Goal: Contribute content: Add original content to the website for others to see

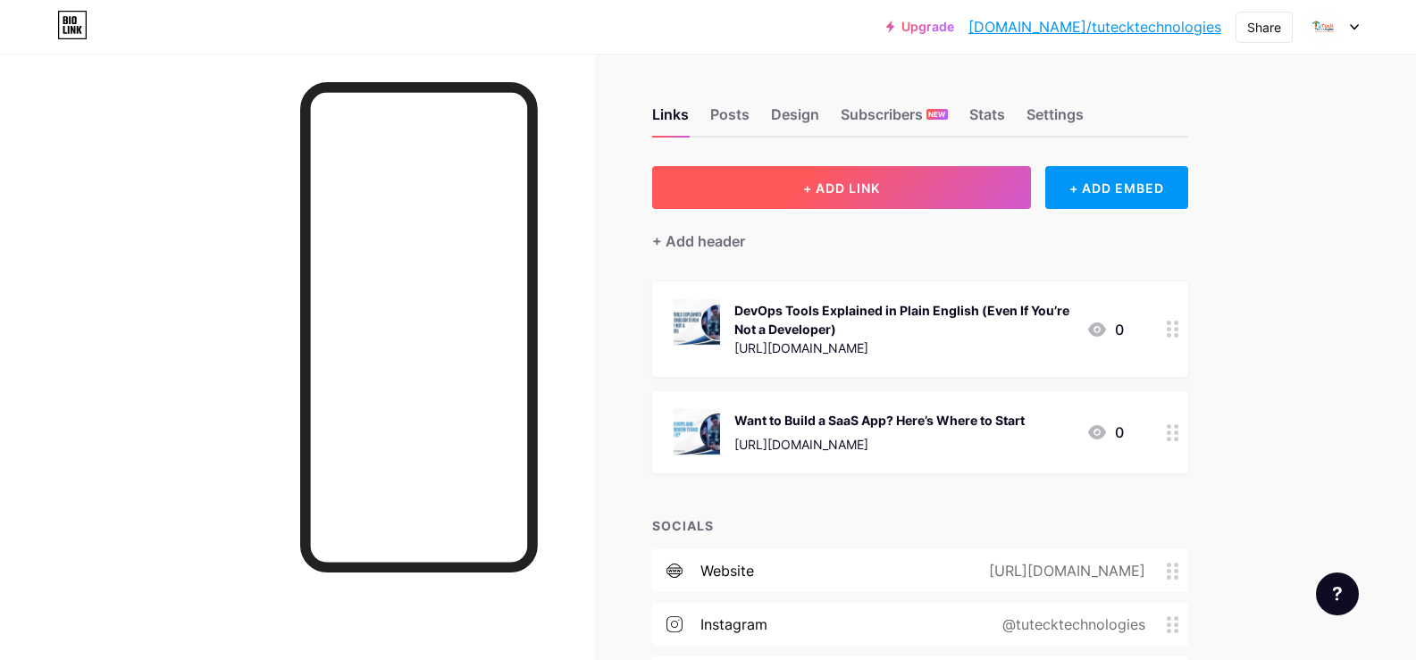
click at [810, 185] on span "+ ADD LINK" at bounding box center [841, 187] width 77 height 15
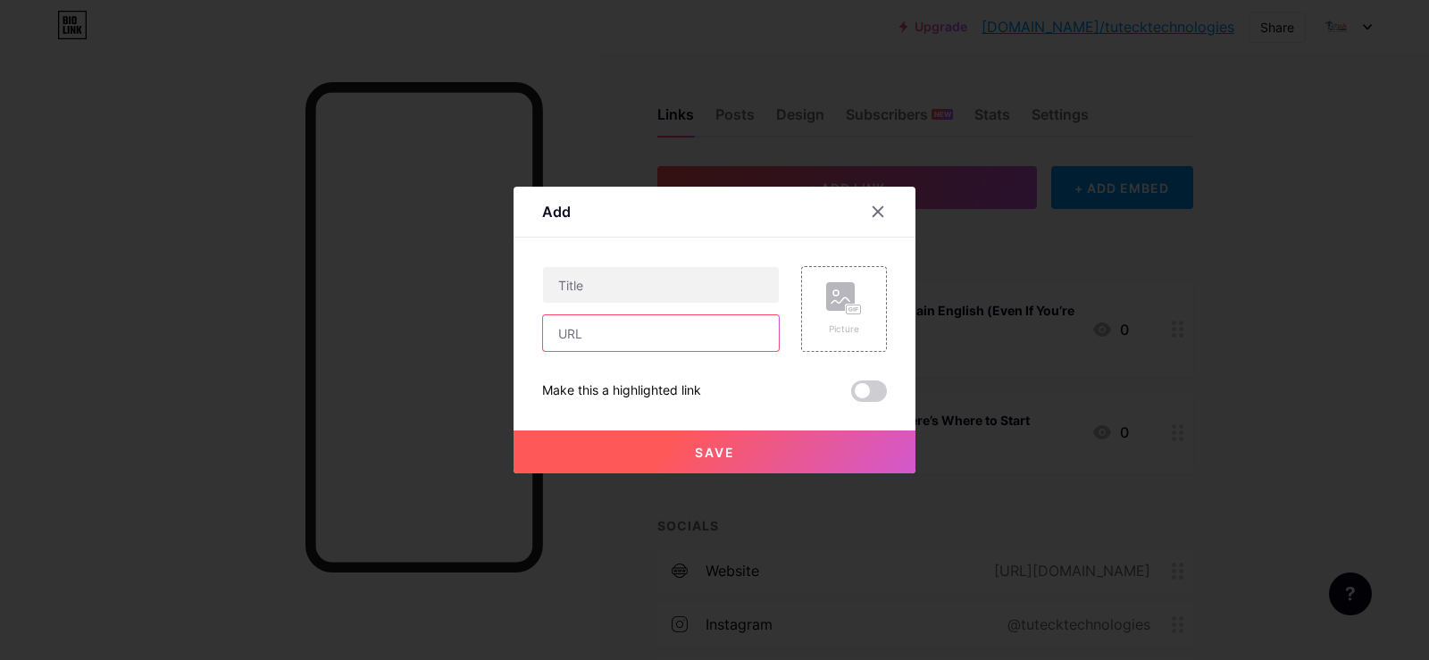
click at [639, 327] on input "text" at bounding box center [661, 333] width 236 height 36
paste input "[URL][DOMAIN_NAME]"
type input "[URL][DOMAIN_NAME]"
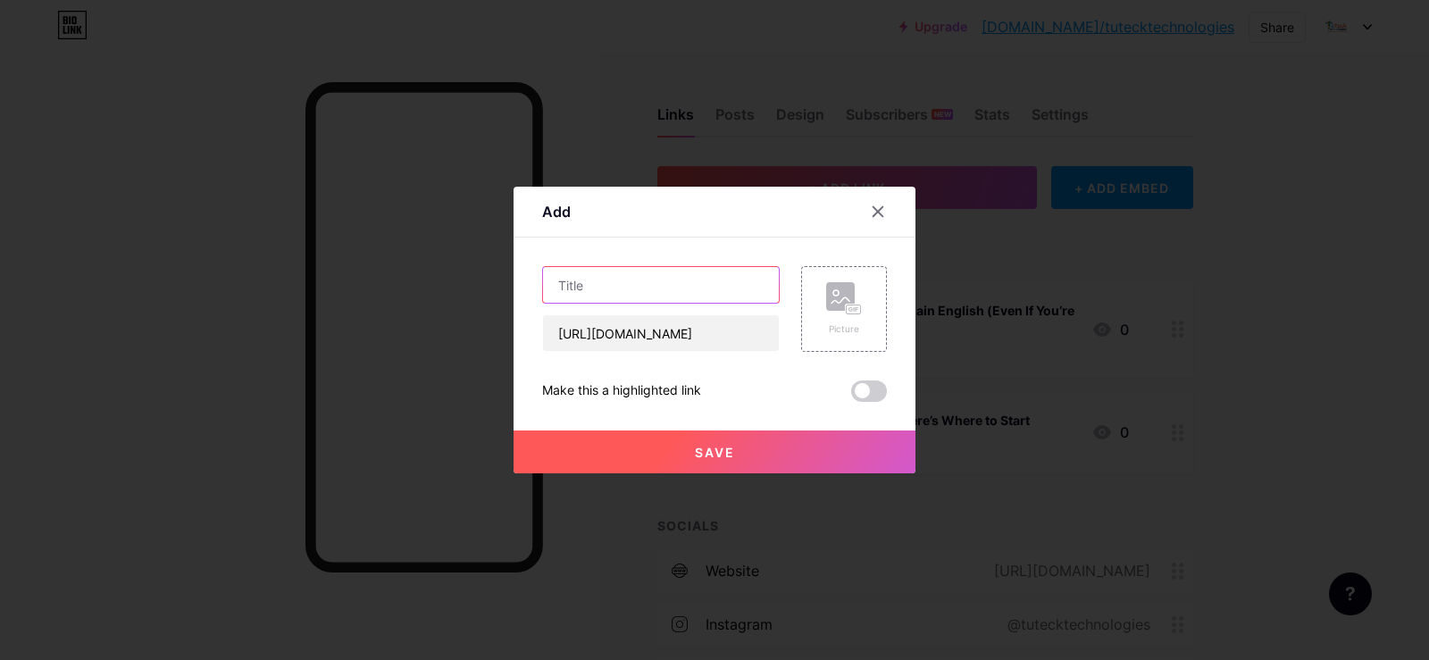
click at [636, 275] on input "text" at bounding box center [661, 285] width 236 height 36
paste input "Should You Build in the Cloud or Keep It Local? Pros and Cons Made Simple"
type input "Should You Build in the Cloud or Keep It Local? Pros and Cons Made Simple"
click at [855, 305] on rect at bounding box center [854, 310] width 16 height 11
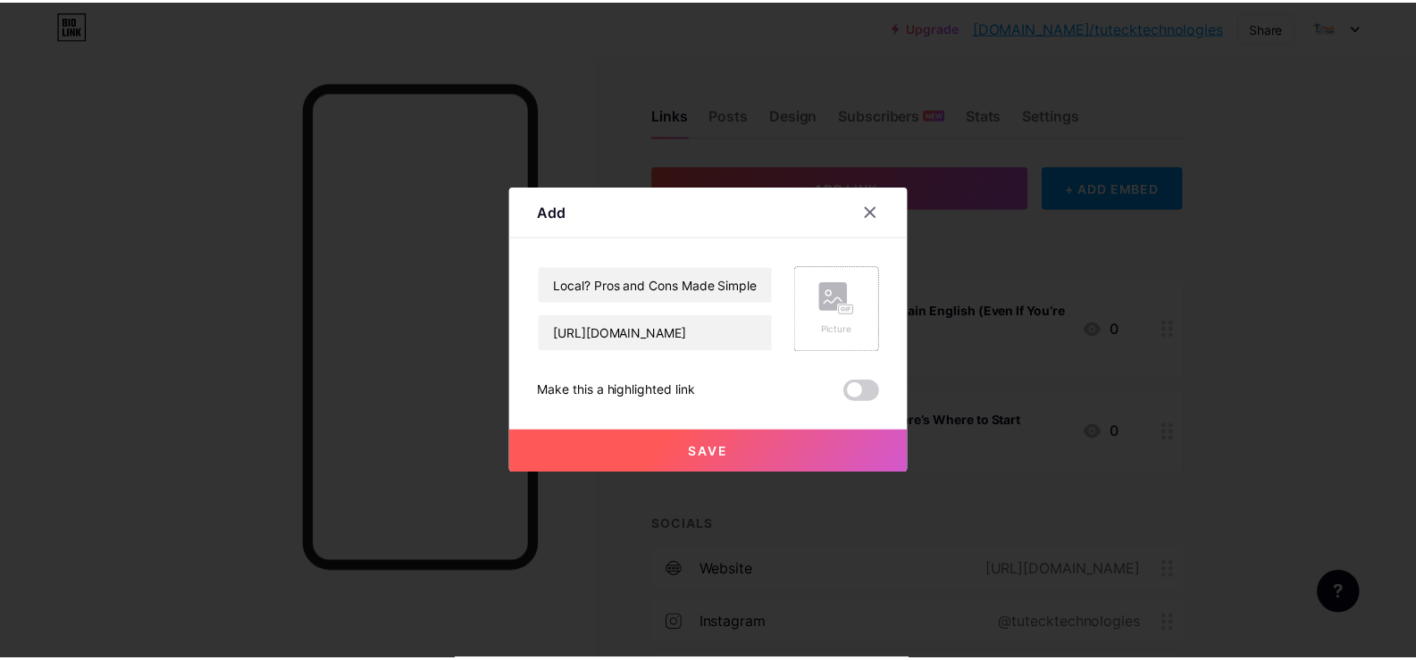
scroll to position [0, 0]
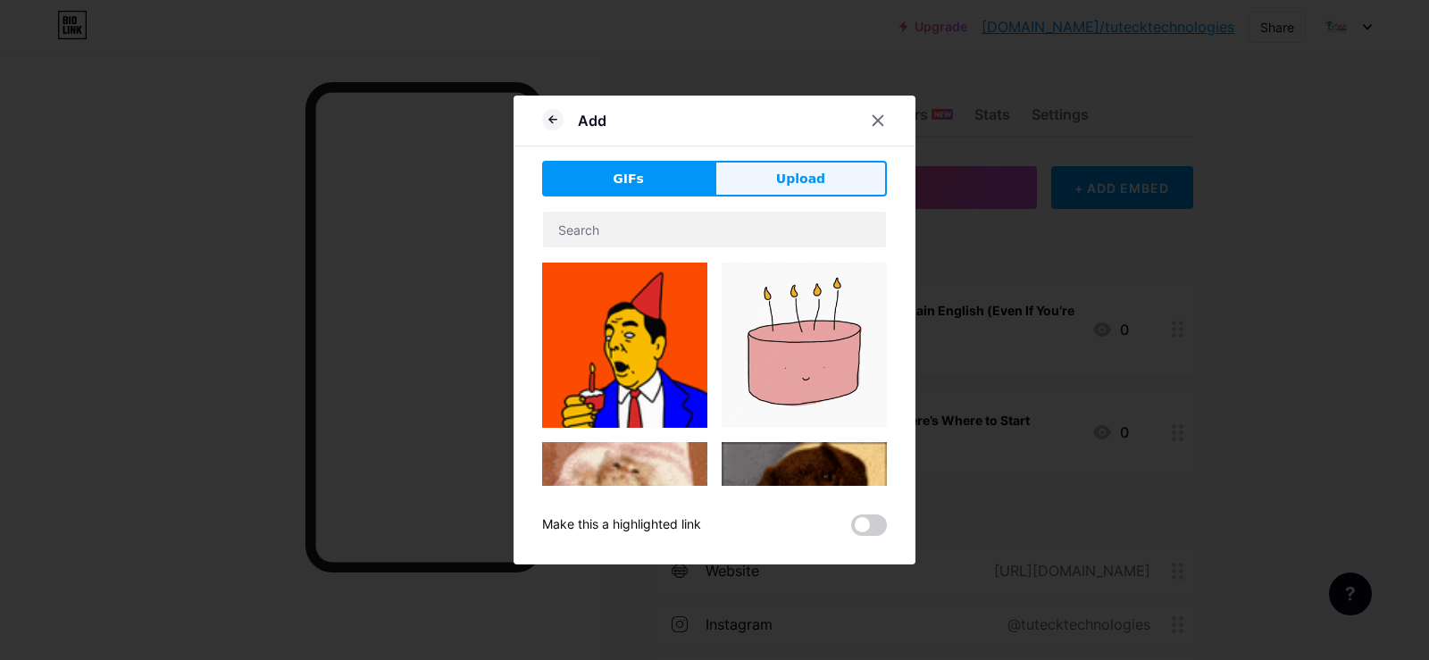
click at [755, 172] on button "Upload" at bounding box center [801, 179] width 172 height 36
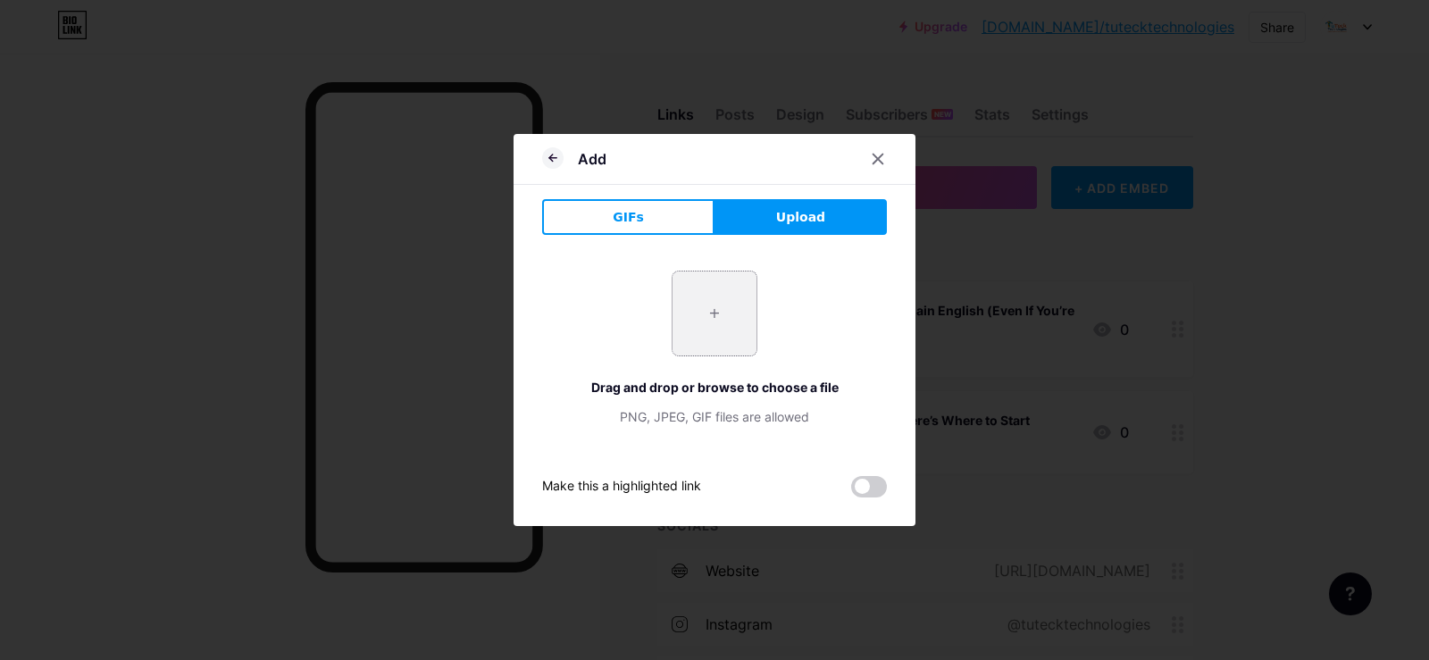
click at [695, 321] on input "file" at bounding box center [715, 314] width 84 height 84
type input "C:\fakepath\Navy and White Modern IT Technology and Solution Banner Landscape .…"
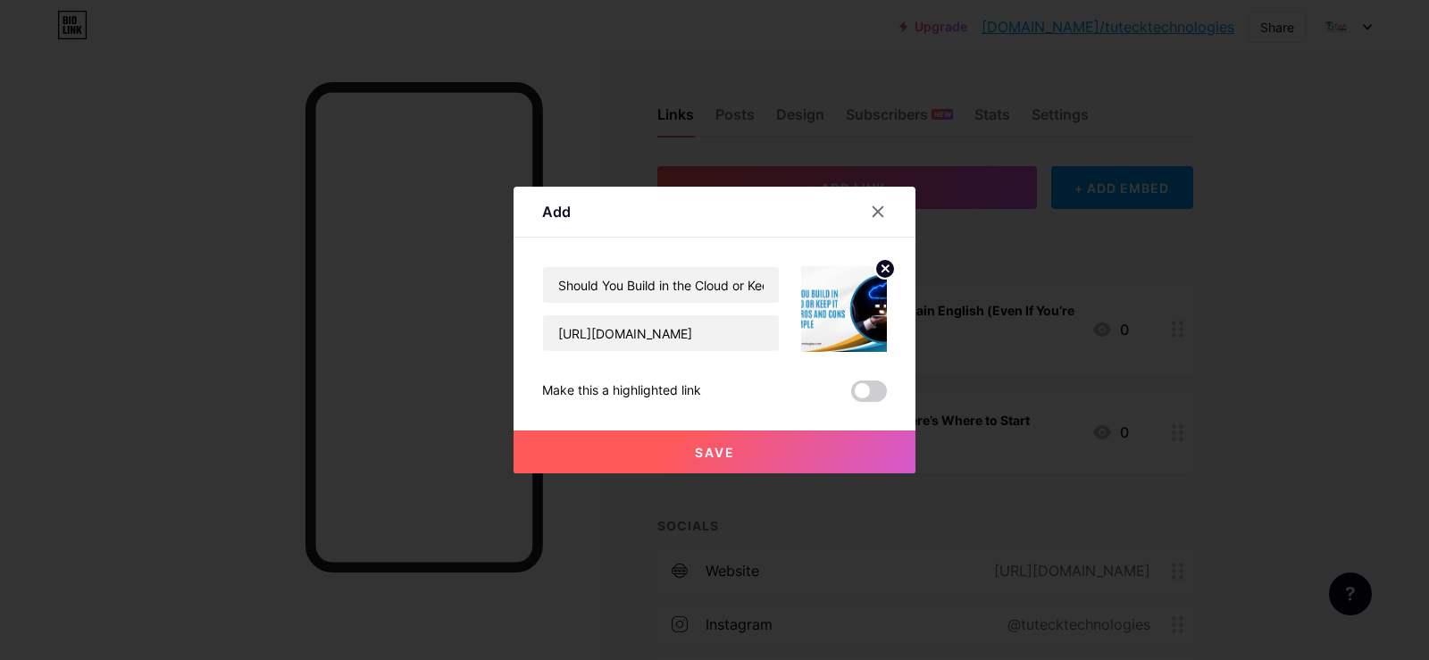
click at [731, 456] on button "Save" at bounding box center [715, 451] width 402 height 43
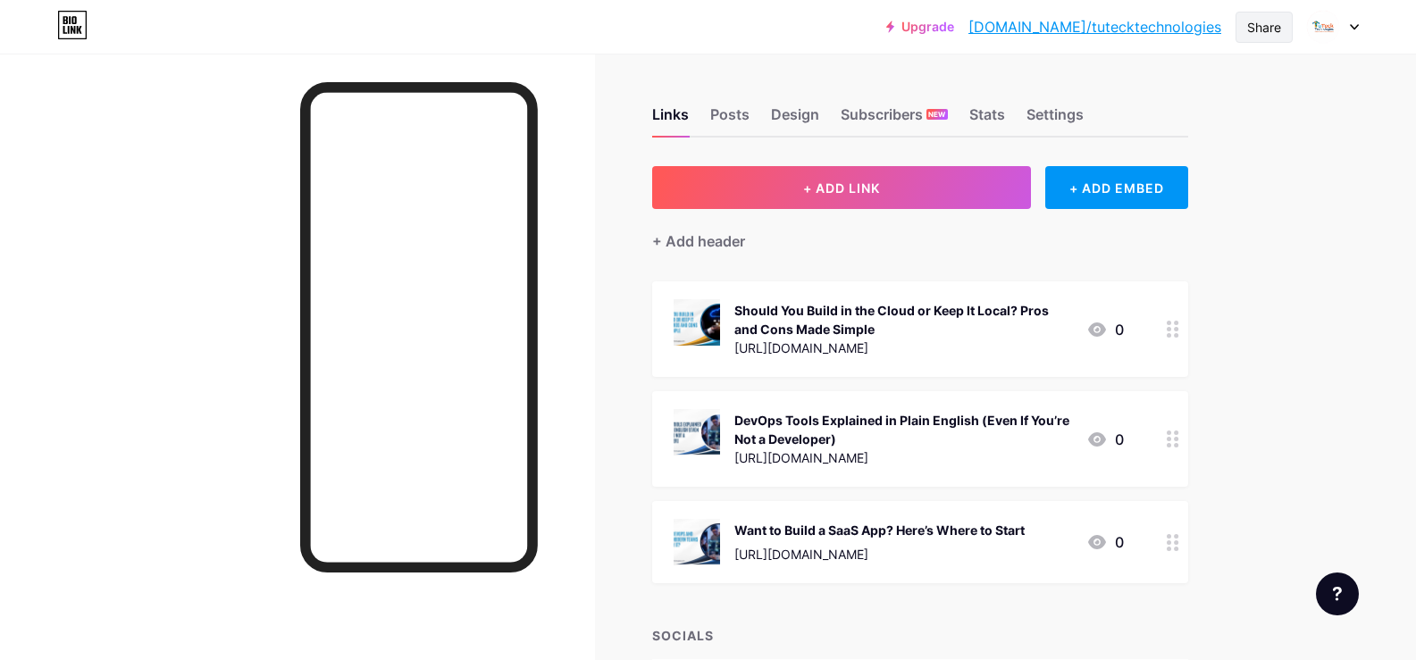
click at [1252, 38] on div "Share" at bounding box center [1263, 27] width 57 height 31
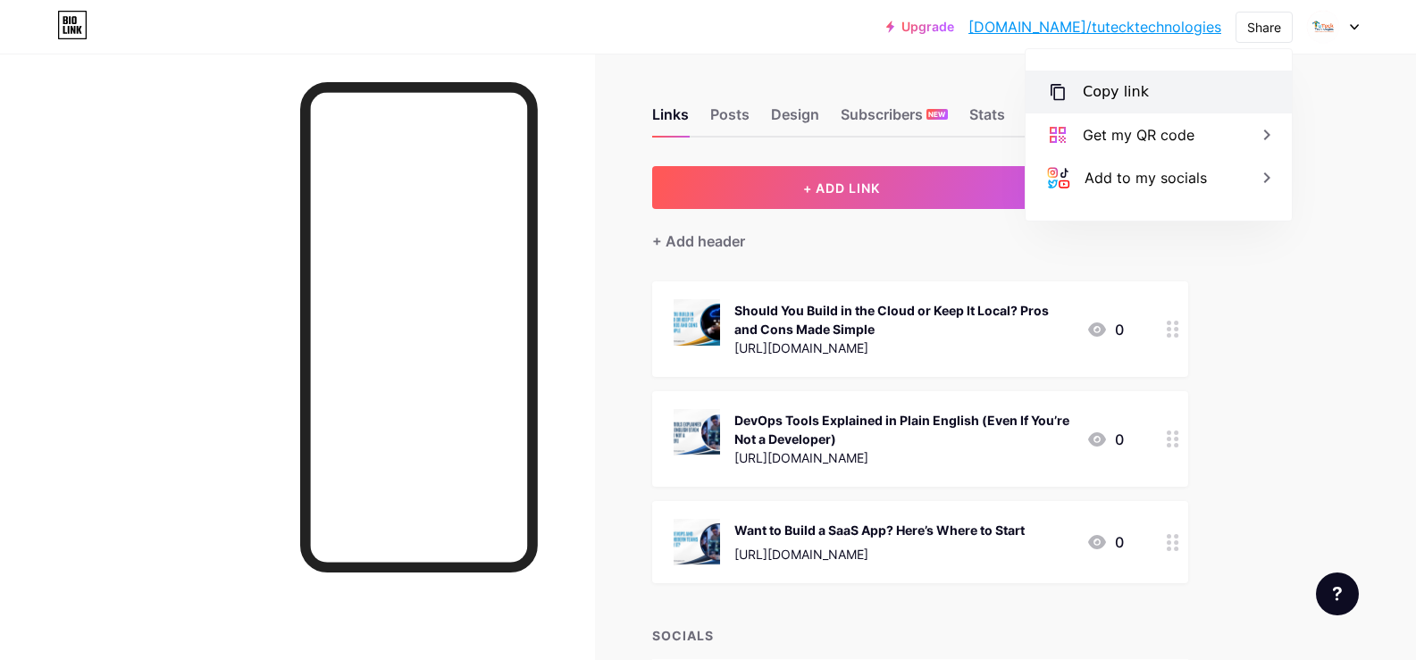
click at [1195, 72] on div "Copy link" at bounding box center [1158, 92] width 266 height 43
